Goal: Task Accomplishment & Management: Use online tool/utility

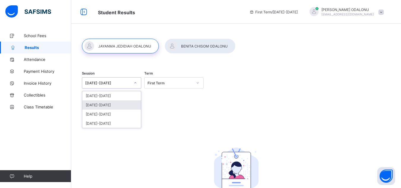
click at [105, 106] on div "[DATE]-[DATE]" at bounding box center [111, 104] width 59 height 9
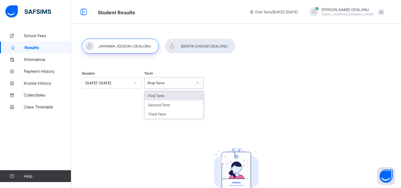
click at [199, 82] on icon at bounding box center [198, 83] width 4 height 6
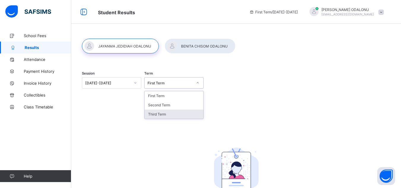
click at [169, 116] on div "Third Term" at bounding box center [173, 113] width 59 height 9
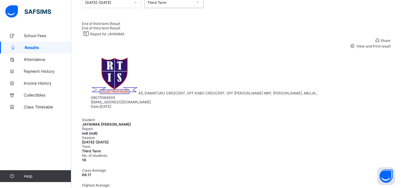
scroll to position [61, 0]
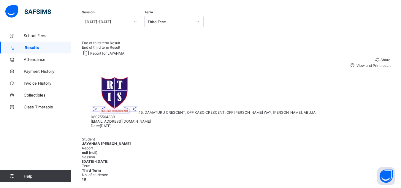
click at [368, 68] on span "View and Print result" at bounding box center [372, 65] width 35 height 4
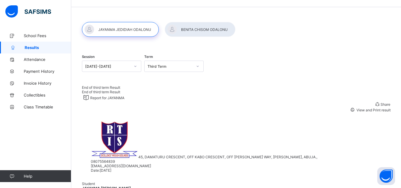
scroll to position [0, 0]
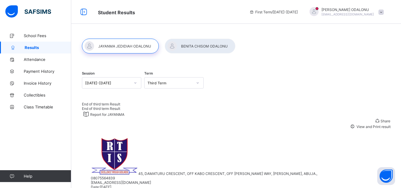
click at [211, 45] on div at bounding box center [200, 46] width 71 height 15
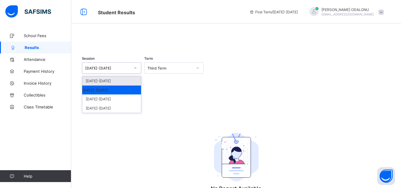
click at [134, 71] on icon at bounding box center [135, 68] width 4 height 6
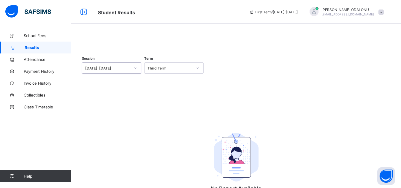
click at [134, 73] on div at bounding box center [135, 67] width 10 height 9
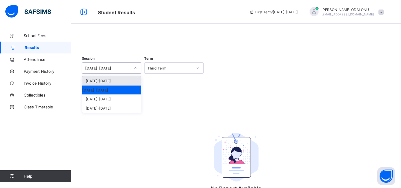
click at [134, 73] on div at bounding box center [135, 67] width 10 height 9
click at [174, 102] on div "Session option 2024-2025, selected. option 2024-2025 focused, 2 of 4. 4 results…" at bounding box center [236, 133] width 308 height 166
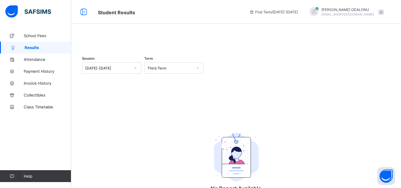
click at [197, 71] on icon at bounding box center [198, 68] width 4 height 6
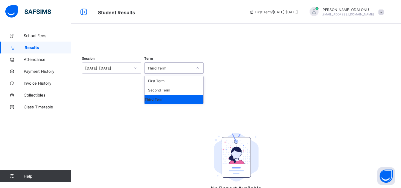
click at [168, 103] on div "Third Term" at bounding box center [173, 99] width 59 height 9
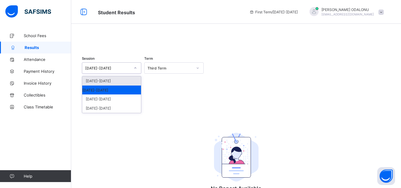
click at [131, 73] on div at bounding box center [135, 67] width 10 height 9
click at [185, 70] on div "Third Term" at bounding box center [169, 68] width 45 height 4
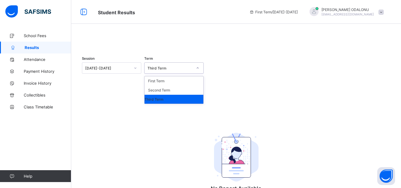
click at [167, 103] on div "Third Term" at bounding box center [173, 99] width 59 height 9
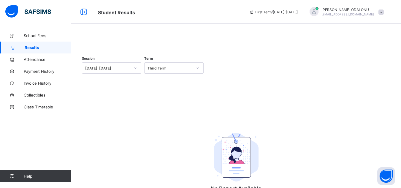
click at [200, 39] on div at bounding box center [236, 39] width 308 height 0
click at [137, 39] on div at bounding box center [236, 39] width 308 height 0
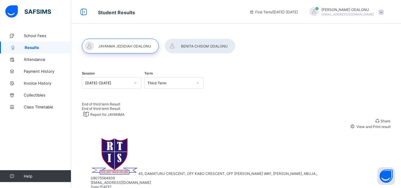
click at [196, 47] on div at bounding box center [200, 46] width 71 height 15
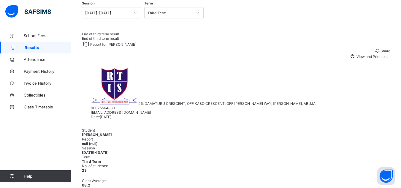
scroll to position [42, 0]
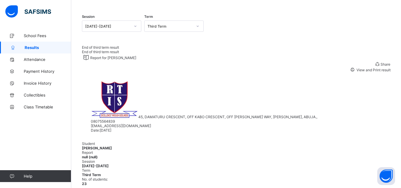
click at [370, 72] on span "View and Print result" at bounding box center [372, 70] width 35 height 4
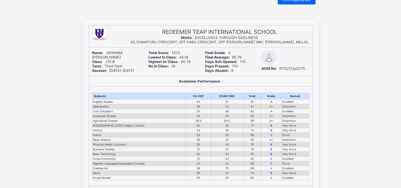
scroll to position [20, 0]
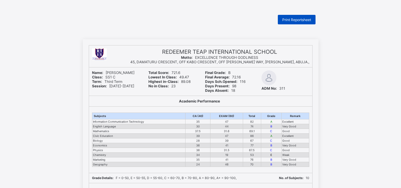
click at [289, 19] on span "Print Reportsheet" at bounding box center [296, 19] width 29 height 4
